Goal: Book appointment/travel/reservation

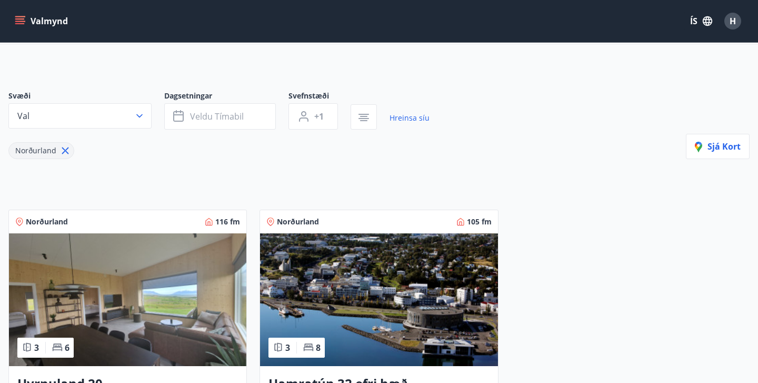
scroll to position [57, 0]
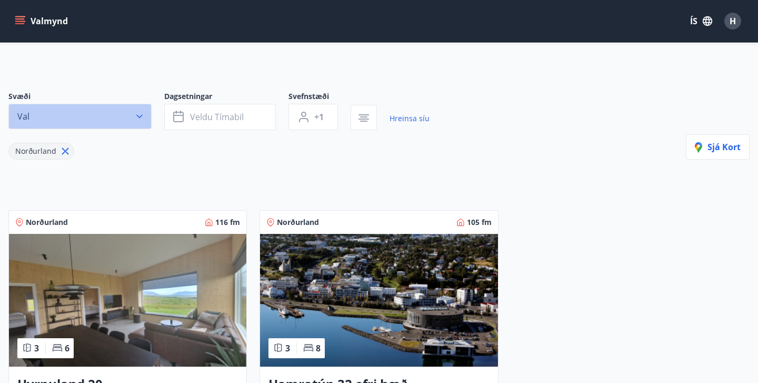
click at [139, 116] on icon "button" at bounding box center [139, 116] width 11 height 11
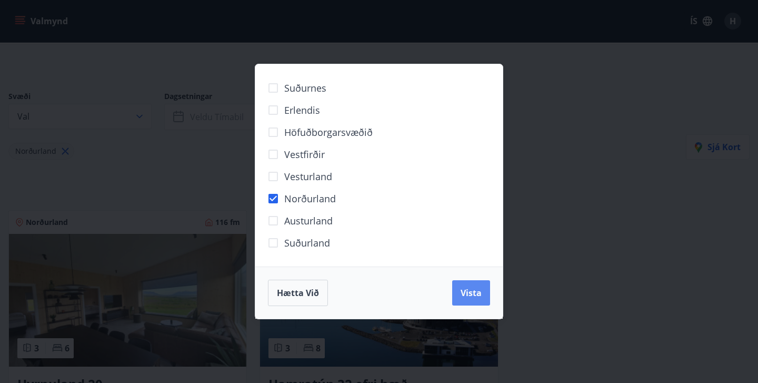
click at [472, 297] on span "Vista" at bounding box center [471, 293] width 21 height 12
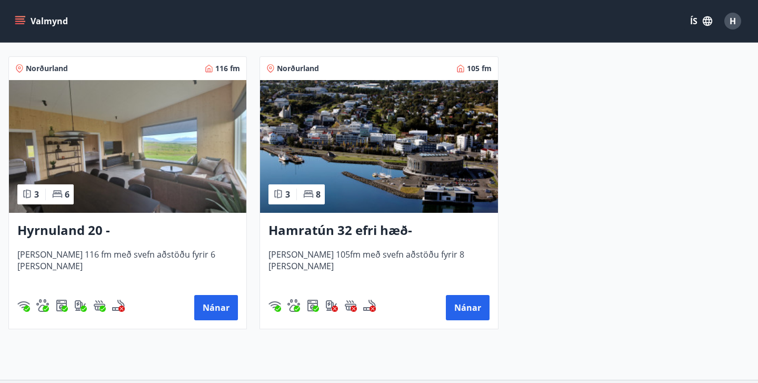
scroll to position [211, 0]
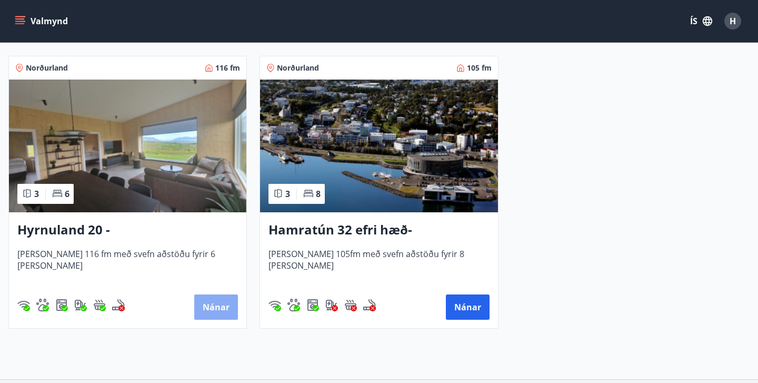
click at [209, 305] on button "Nánar" at bounding box center [216, 306] width 44 height 25
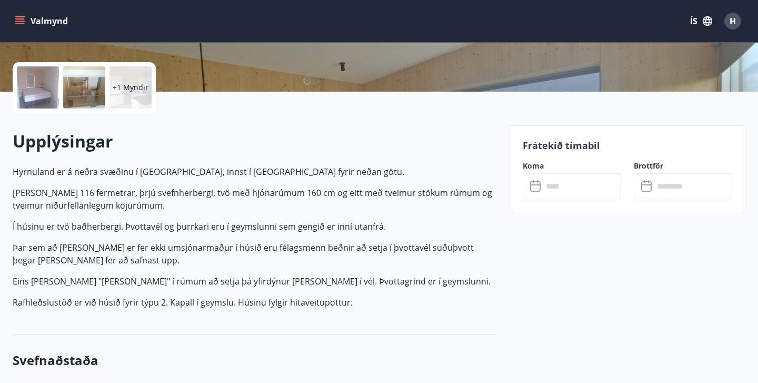
scroll to position [228, 0]
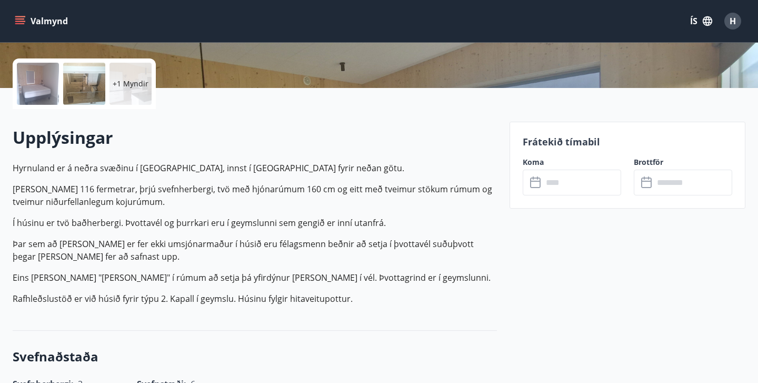
click at [573, 184] on input "text" at bounding box center [582, 183] width 78 height 26
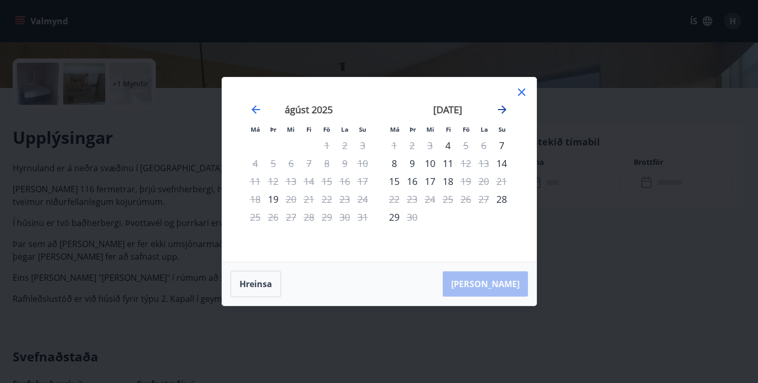
click at [501, 107] on icon "Move forward to switch to the next month." at bounding box center [502, 109] width 13 height 13
click at [253, 107] on icon "Move backward to switch to the previous month." at bounding box center [256, 109] width 13 height 13
click at [521, 90] on icon at bounding box center [522, 92] width 13 height 13
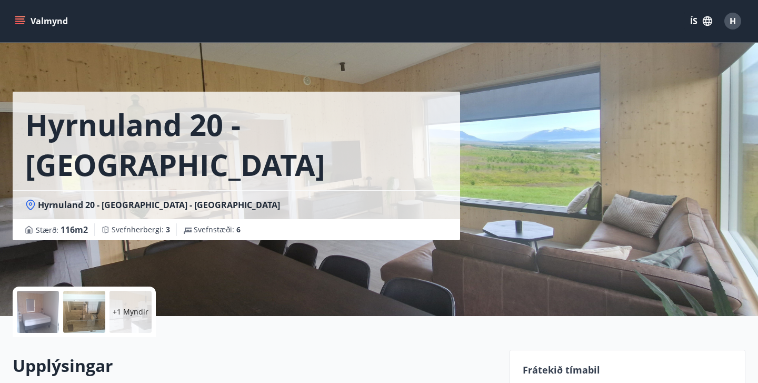
scroll to position [0, 0]
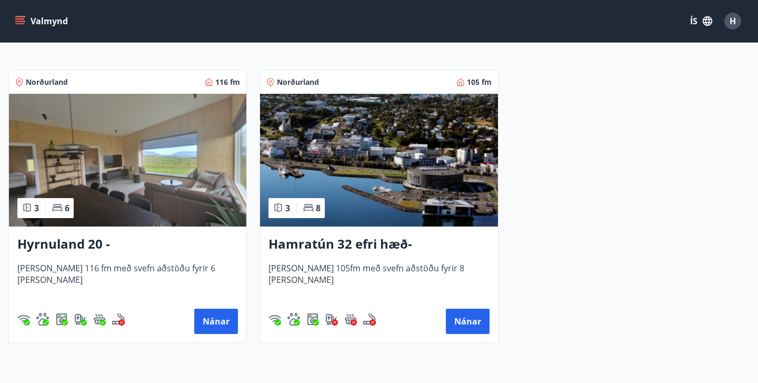
scroll to position [198, 0]
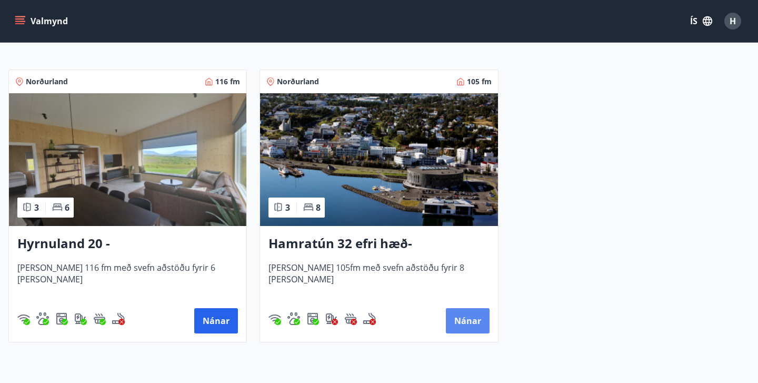
click at [467, 323] on button "Nánar" at bounding box center [468, 320] width 44 height 25
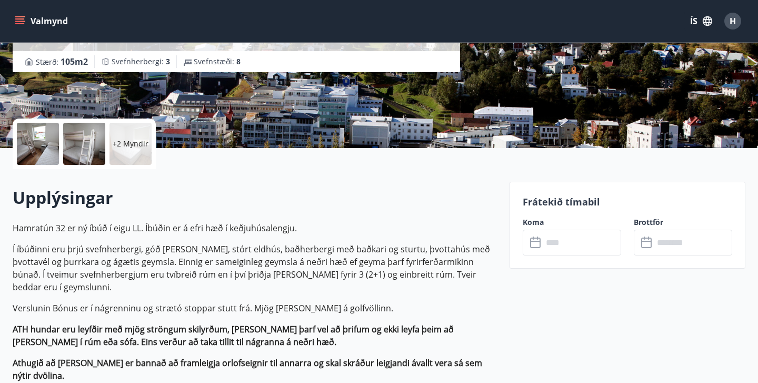
scroll to position [171, 0]
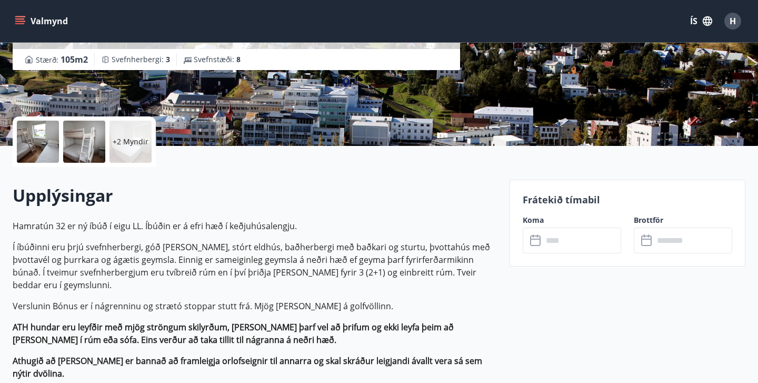
click at [487, 199] on h2 "Upplýsingar" at bounding box center [255, 195] width 485 height 23
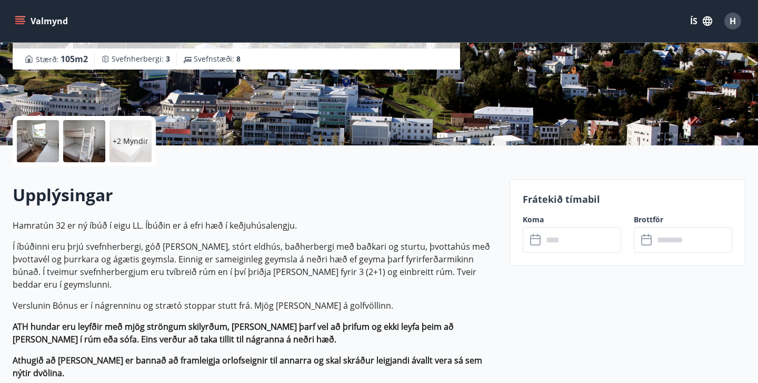
click at [537, 239] on icon at bounding box center [535, 238] width 11 height 1
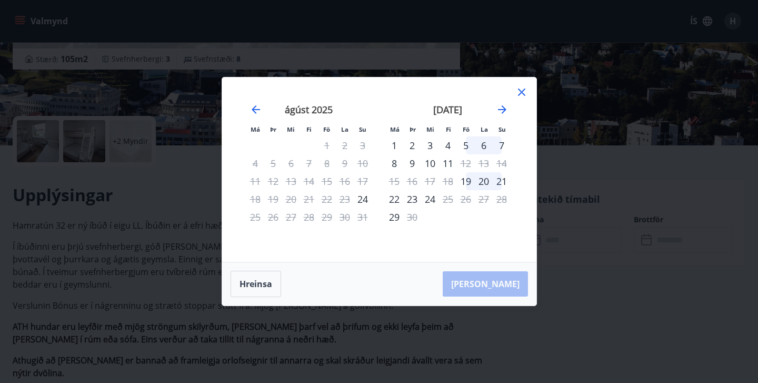
click at [520, 91] on icon at bounding box center [521, 91] width 7 height 7
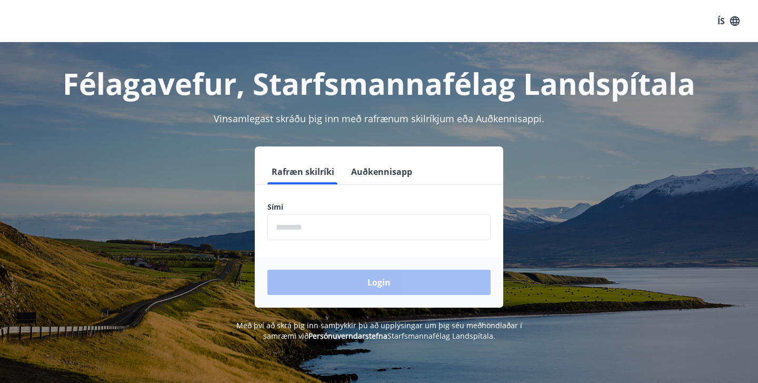
click at [372, 230] on input "phone" at bounding box center [379, 227] width 223 height 26
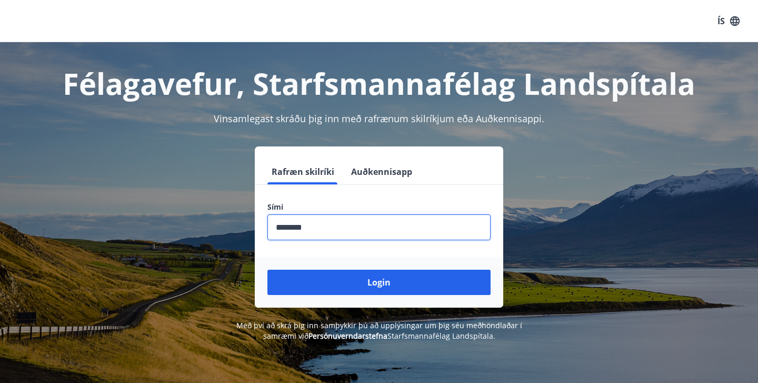
type input "********"
click at [379, 282] on button "Login" at bounding box center [379, 282] width 223 height 25
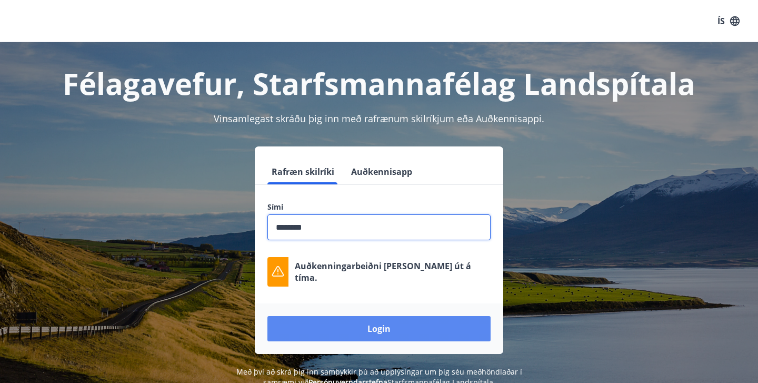
click at [376, 329] on button "Login" at bounding box center [379, 328] width 223 height 25
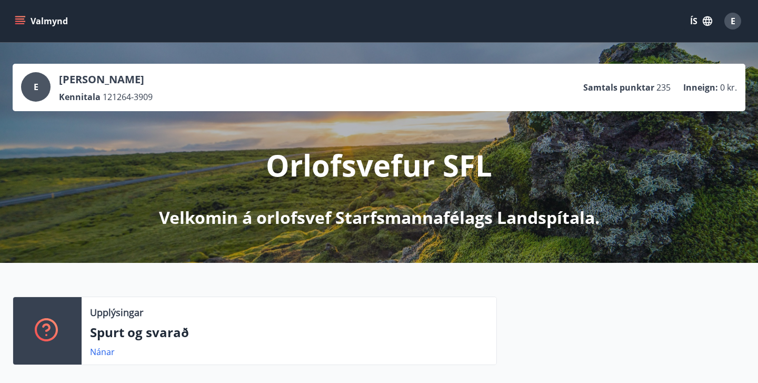
click at [376, 329] on p "Spurt og svarað" at bounding box center [289, 332] width 398 height 18
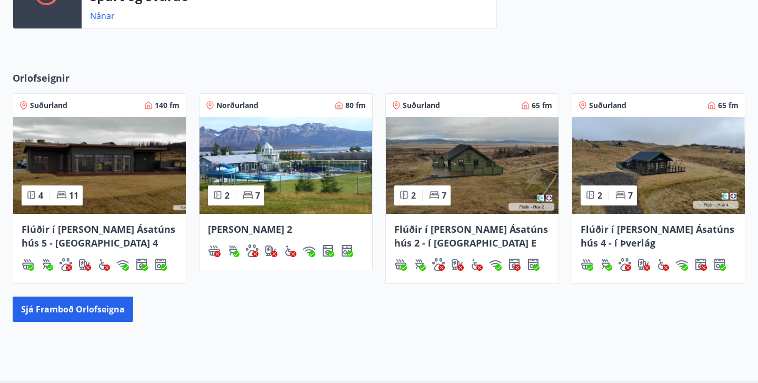
scroll to position [323, 0]
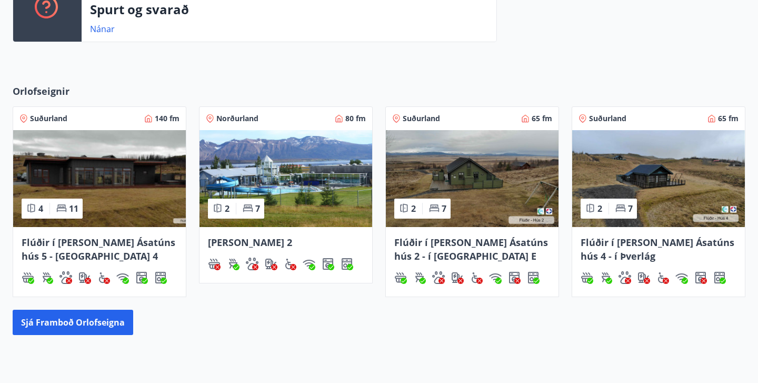
click at [292, 178] on img at bounding box center [286, 178] width 173 height 97
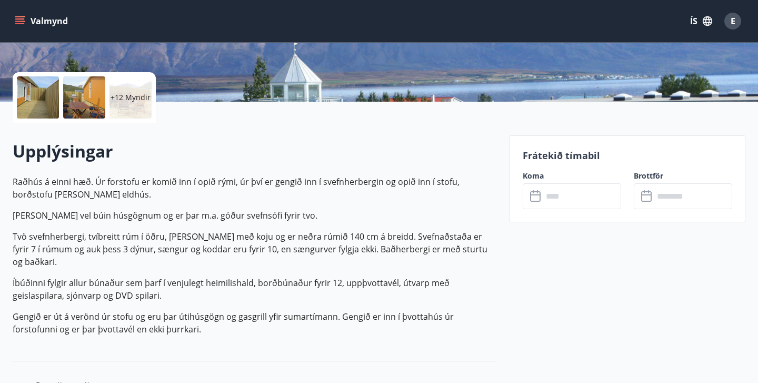
scroll to position [189, 0]
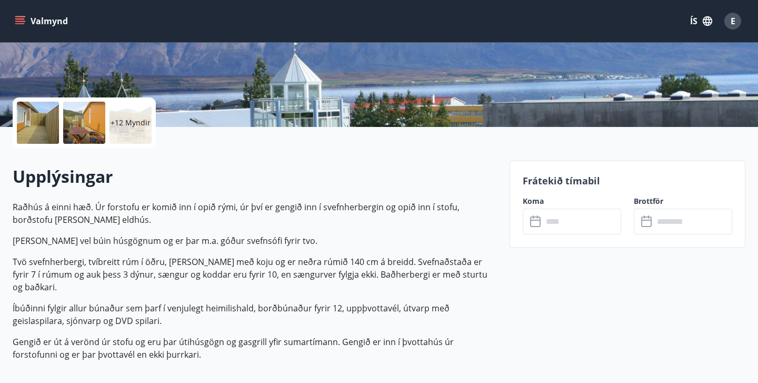
click at [578, 226] on input "text" at bounding box center [582, 222] width 78 height 26
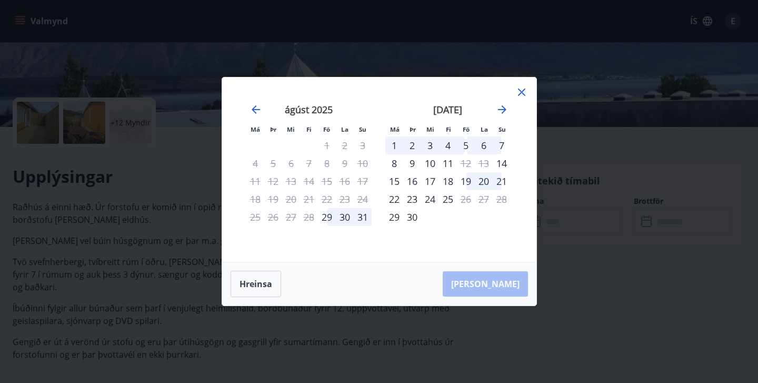
click at [523, 90] on icon at bounding box center [522, 92] width 13 height 13
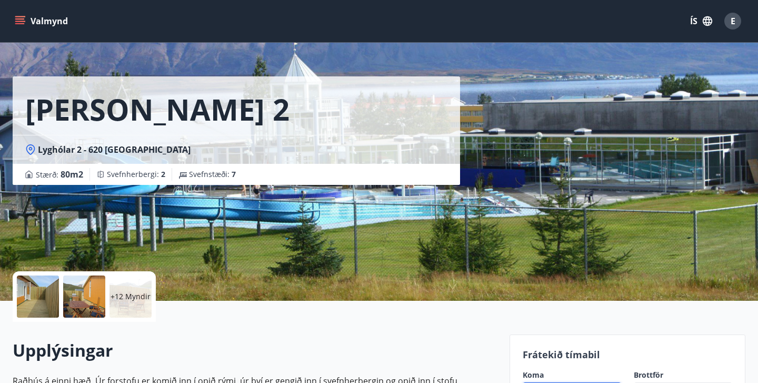
scroll to position [12, 0]
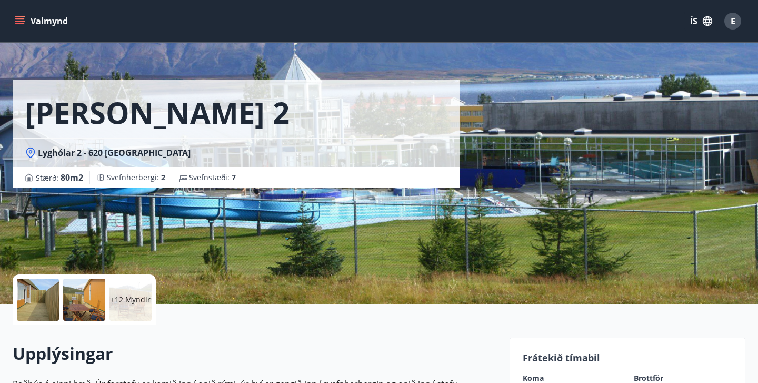
click at [29, 16] on button "Valmynd" at bounding box center [43, 21] width 60 height 19
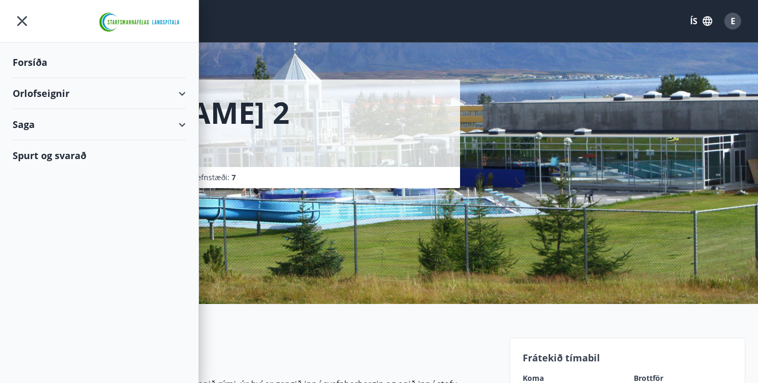
click at [45, 94] on div "Orlofseignir" at bounding box center [99, 93] width 173 height 31
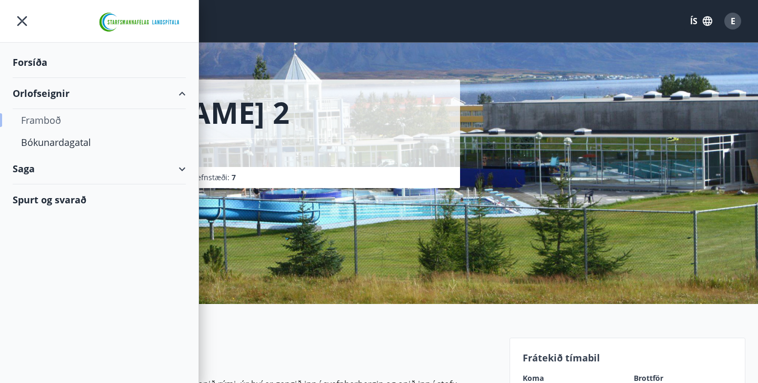
click at [56, 122] on div "Framboð" at bounding box center [99, 120] width 156 height 22
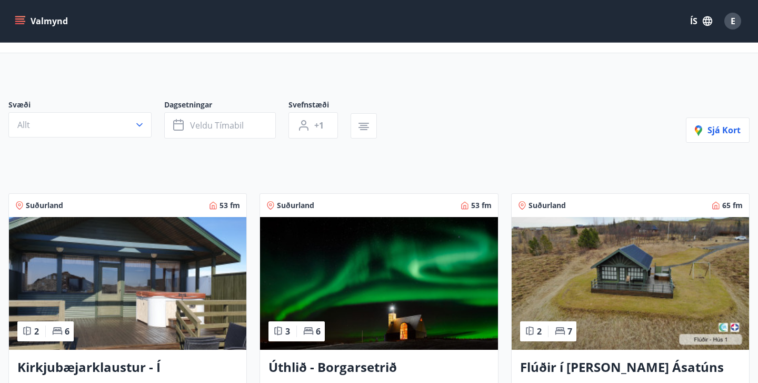
scroll to position [51, 0]
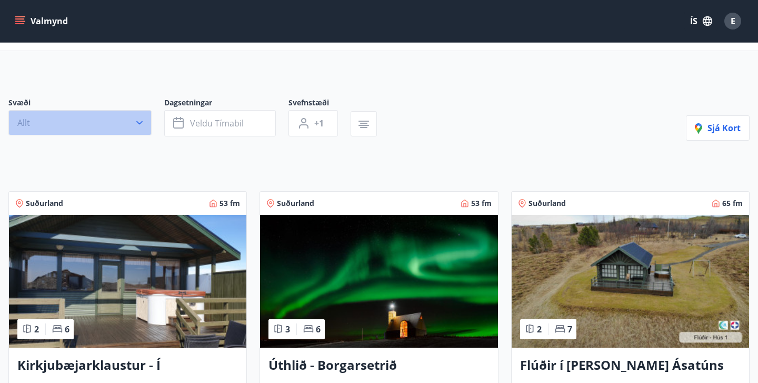
click at [139, 123] on icon "button" at bounding box center [139, 122] width 11 height 11
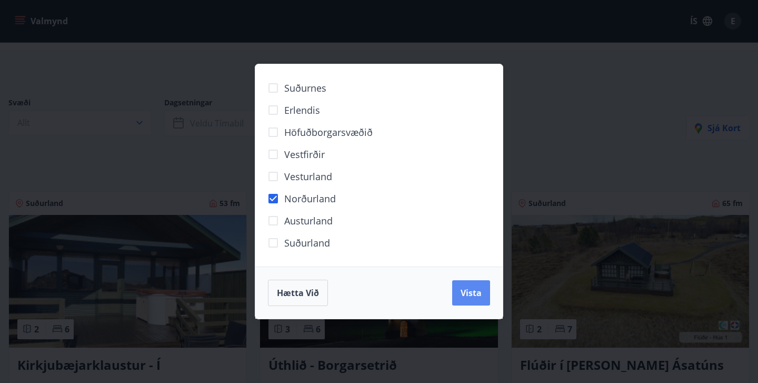
click at [467, 294] on span "Vista" at bounding box center [471, 293] width 21 height 12
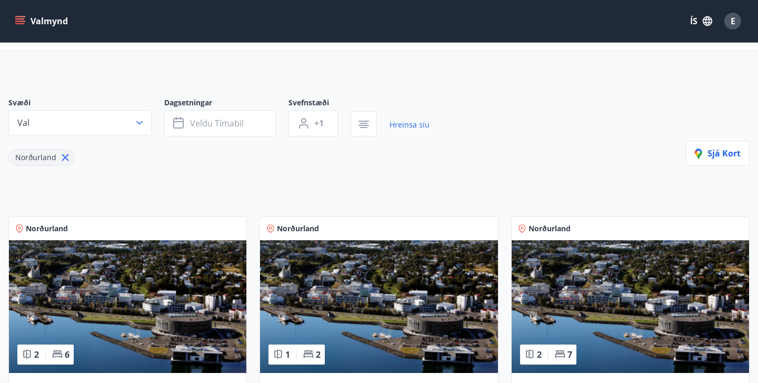
click at [467, 294] on img at bounding box center [379, 306] width 238 height 133
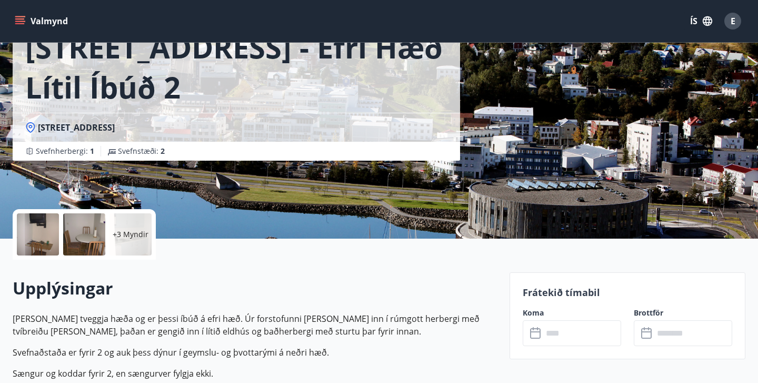
scroll to position [82, 0]
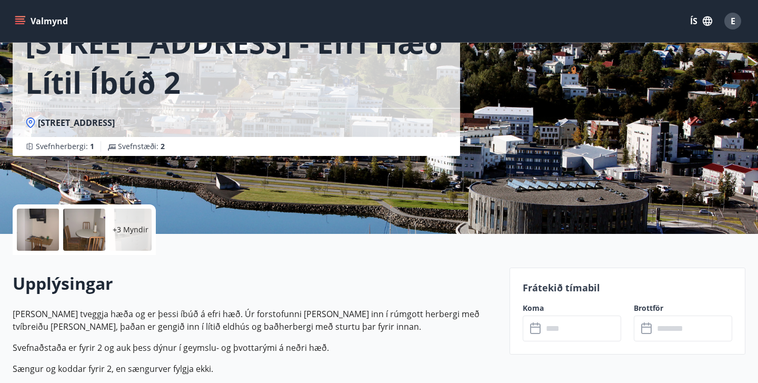
click at [568, 331] on input "text" at bounding box center [582, 329] width 78 height 26
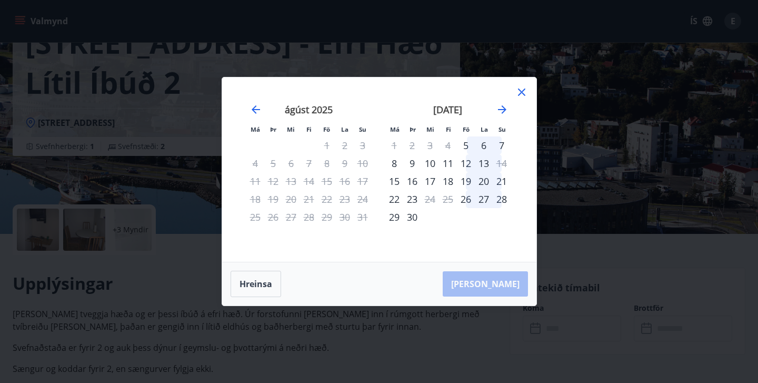
click at [521, 88] on icon at bounding box center [522, 92] width 13 height 13
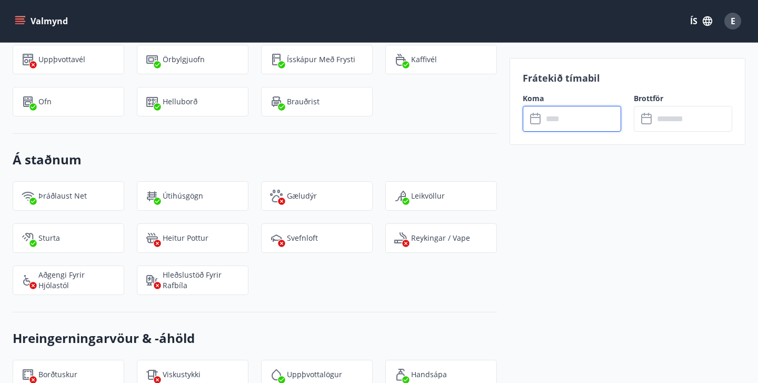
scroll to position [985, 0]
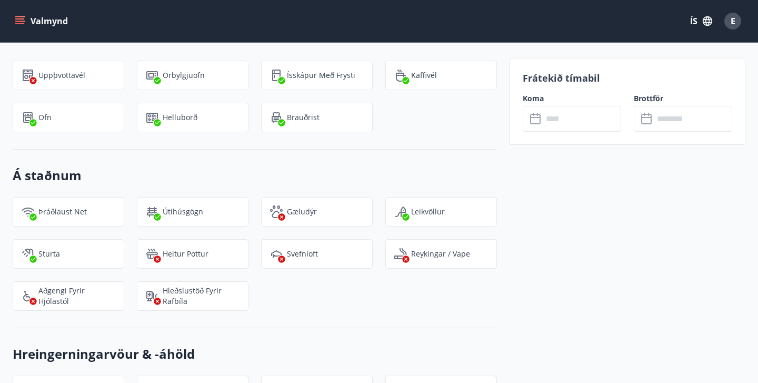
click at [31, 20] on button "Valmynd" at bounding box center [43, 21] width 60 height 19
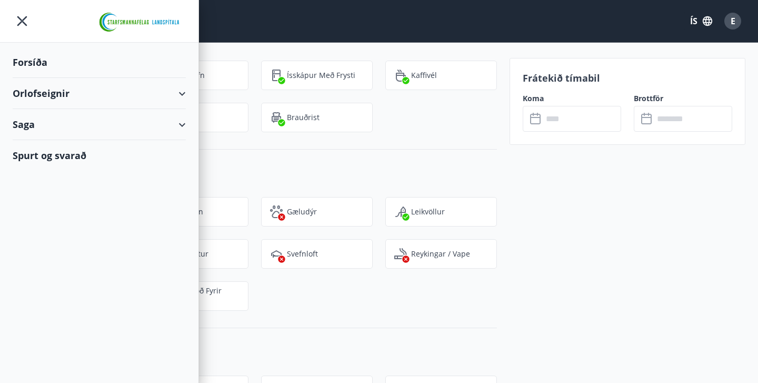
click at [56, 96] on div "Orlofseignir" at bounding box center [99, 93] width 173 height 31
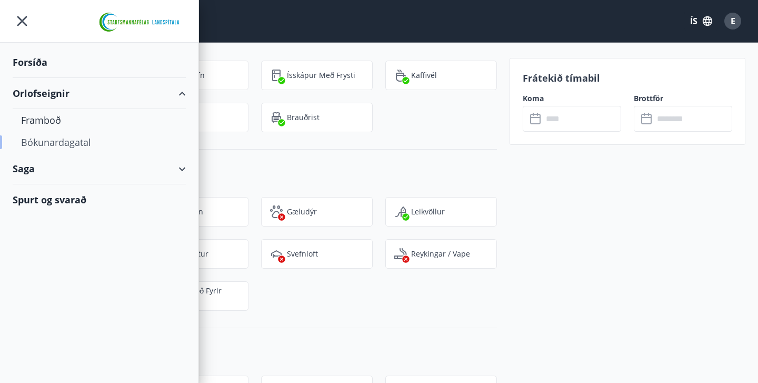
click at [58, 143] on div "Bókunardagatal" at bounding box center [99, 142] width 156 height 22
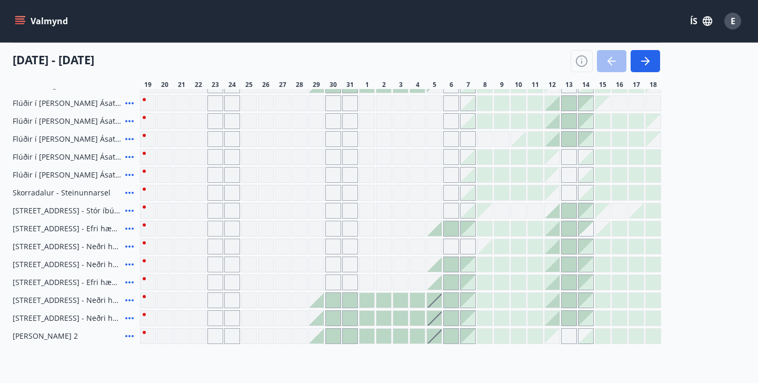
scroll to position [182, 0]
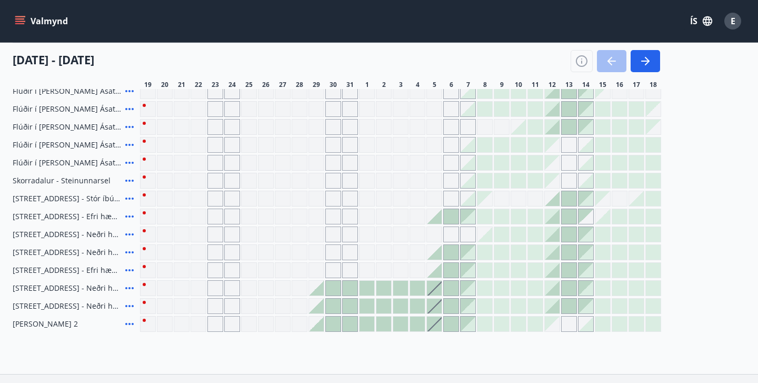
click at [195, 328] on div "Gráir dagar eru ekki bókanlegir" at bounding box center [199, 324] width 16 height 16
click at [231, 361] on div "Bókunardagatal Svæði Allt Dagsetningar Veldu tímabil Svefnstæði +1 19 ágúst - 1…" at bounding box center [379, 117] width 758 height 514
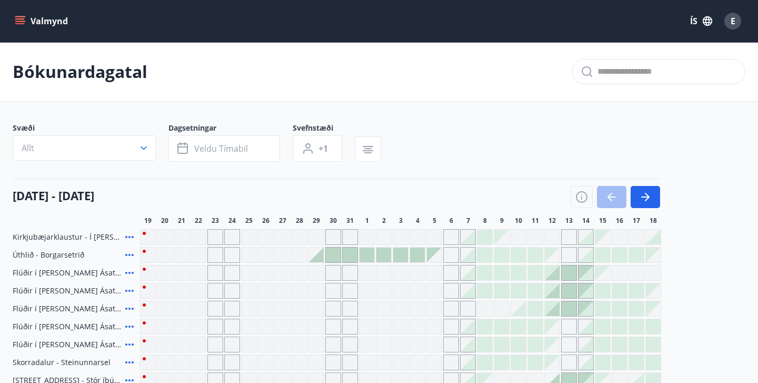
scroll to position [0, 0]
click at [21, 24] on icon "menu" at bounding box center [19, 23] width 9 height 1
